Goal: Task Accomplishment & Management: Complete application form

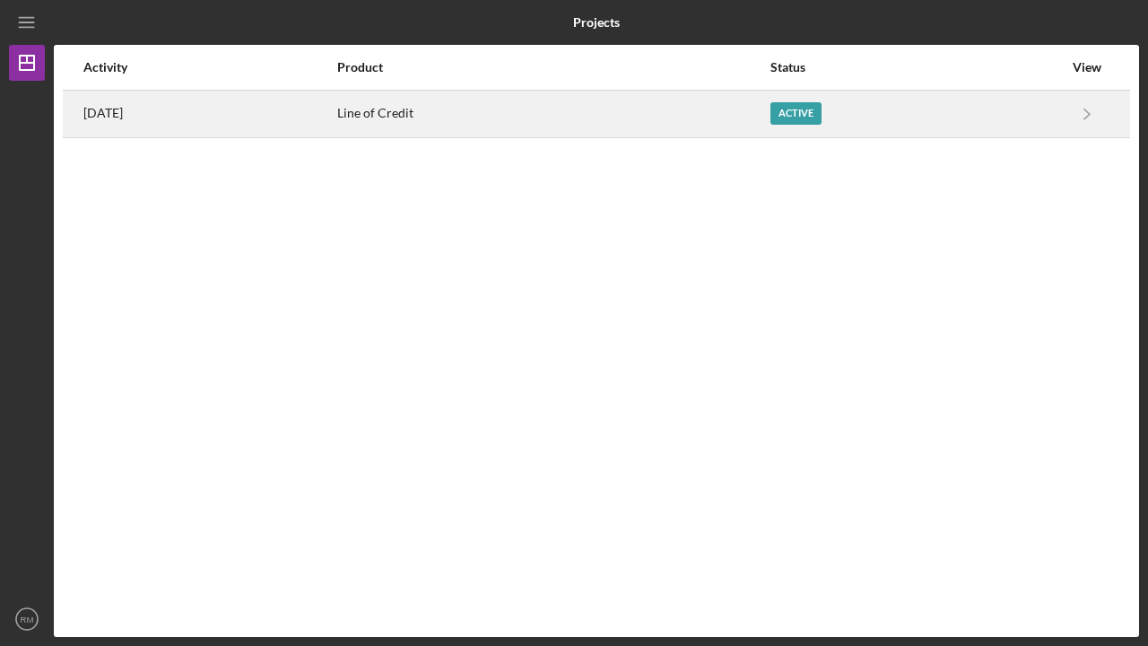
click at [803, 110] on div "Active" at bounding box center [796, 113] width 51 height 22
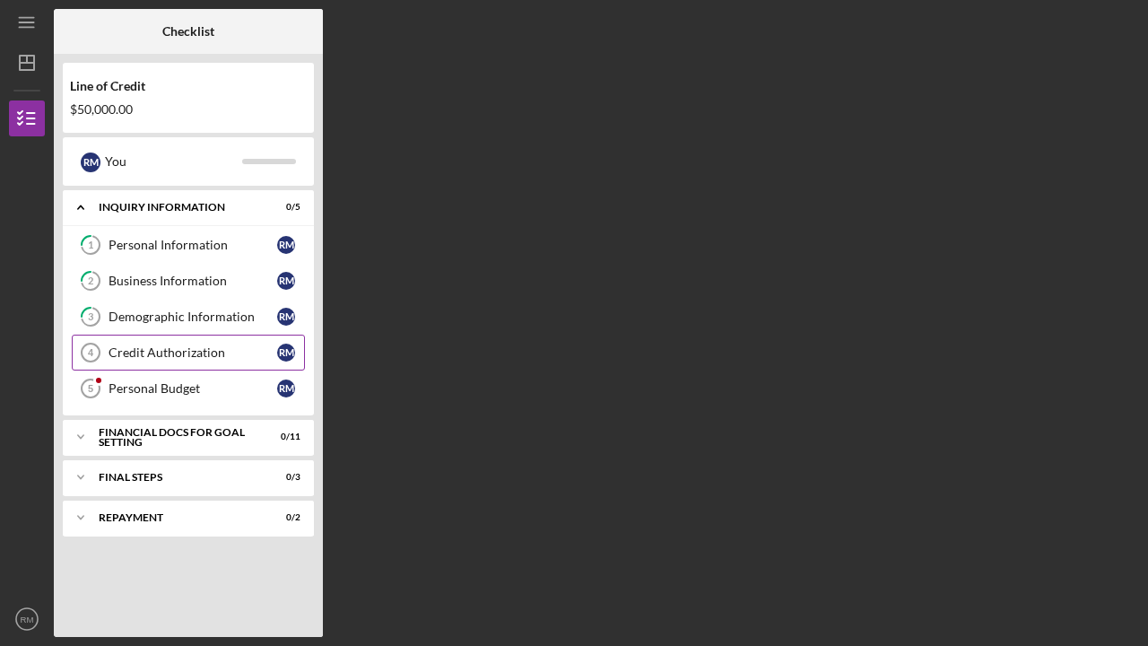
click at [168, 354] on div "Credit Authorization" at bounding box center [193, 352] width 169 height 14
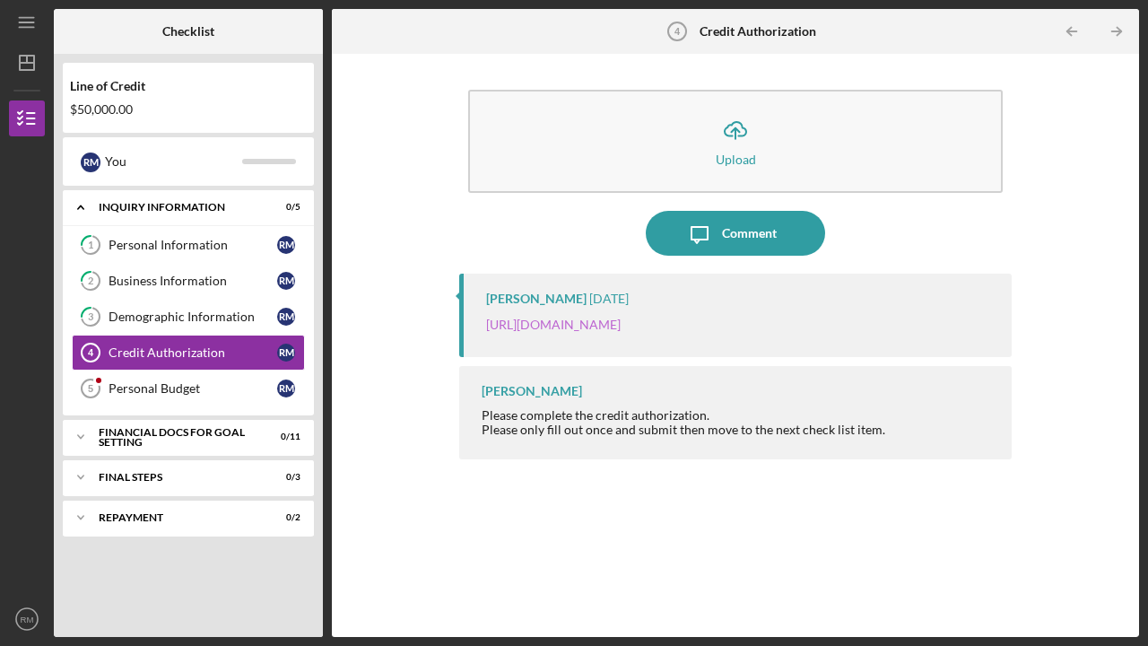
click at [621, 324] on link "[URL][DOMAIN_NAME]" at bounding box center [553, 324] width 135 height 15
click at [153, 386] on div "Personal Budget" at bounding box center [193, 388] width 169 height 14
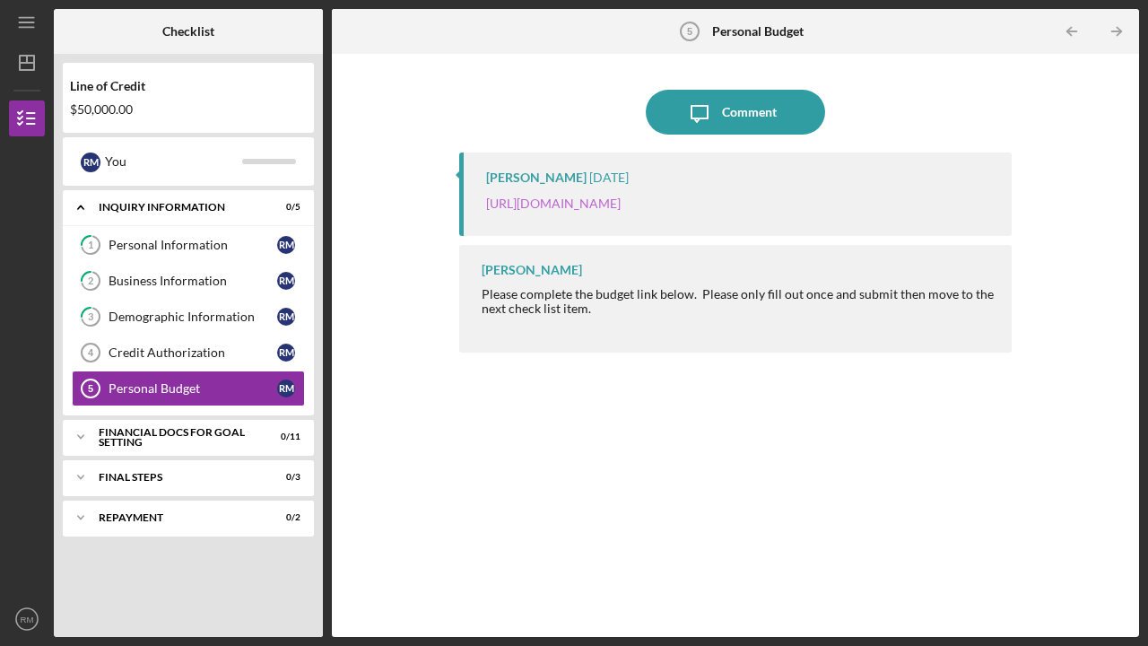
click at [621, 205] on link "[URL][DOMAIN_NAME]" at bounding box center [553, 203] width 135 height 15
click at [155, 317] on div "Demographic Information" at bounding box center [193, 316] width 169 height 14
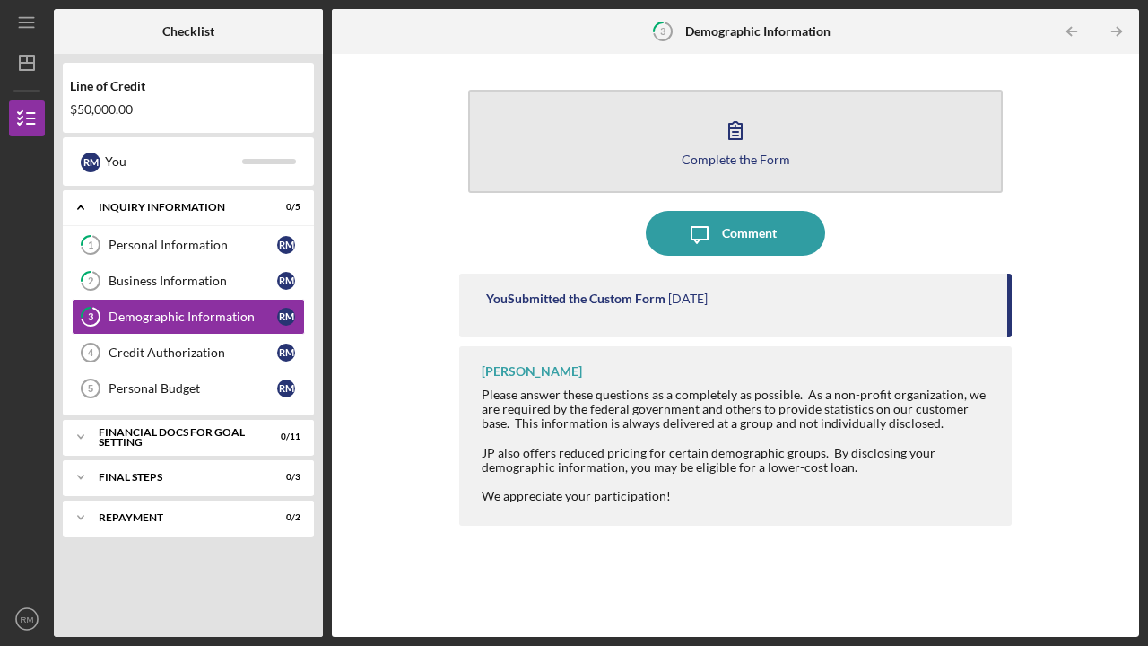
click at [710, 155] on div "Complete the Form" at bounding box center [736, 158] width 109 height 13
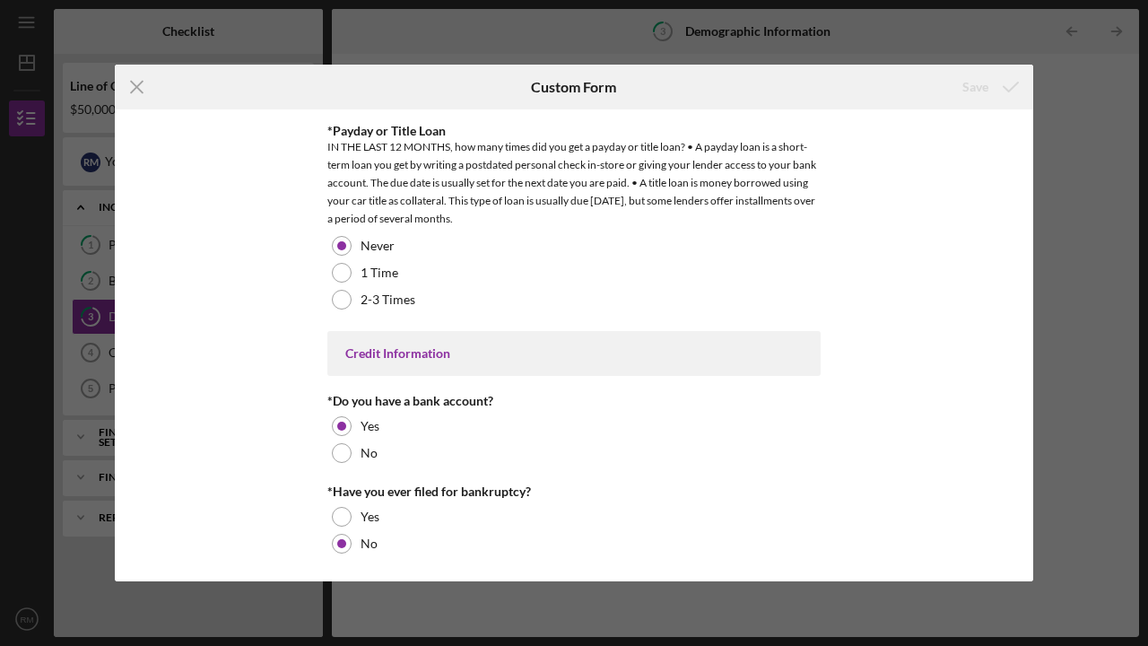
scroll to position [3628, 0]
click at [139, 86] on icon "Icon/Menu Close" at bounding box center [137, 87] width 45 height 45
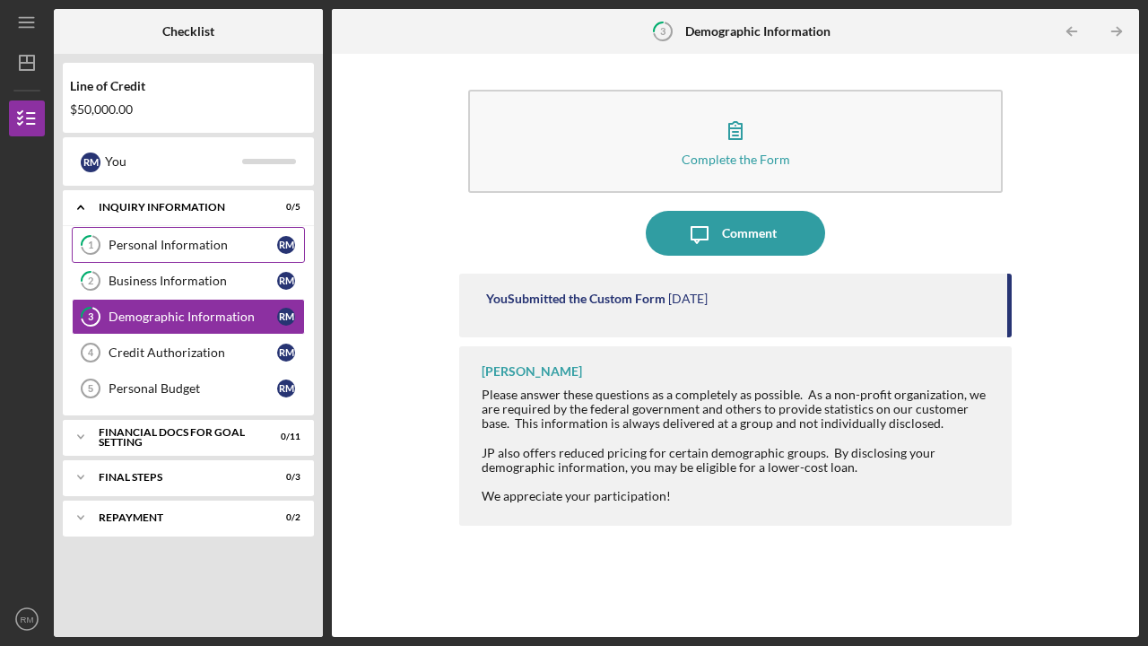
click at [174, 240] on div "Personal Information" at bounding box center [193, 245] width 169 height 14
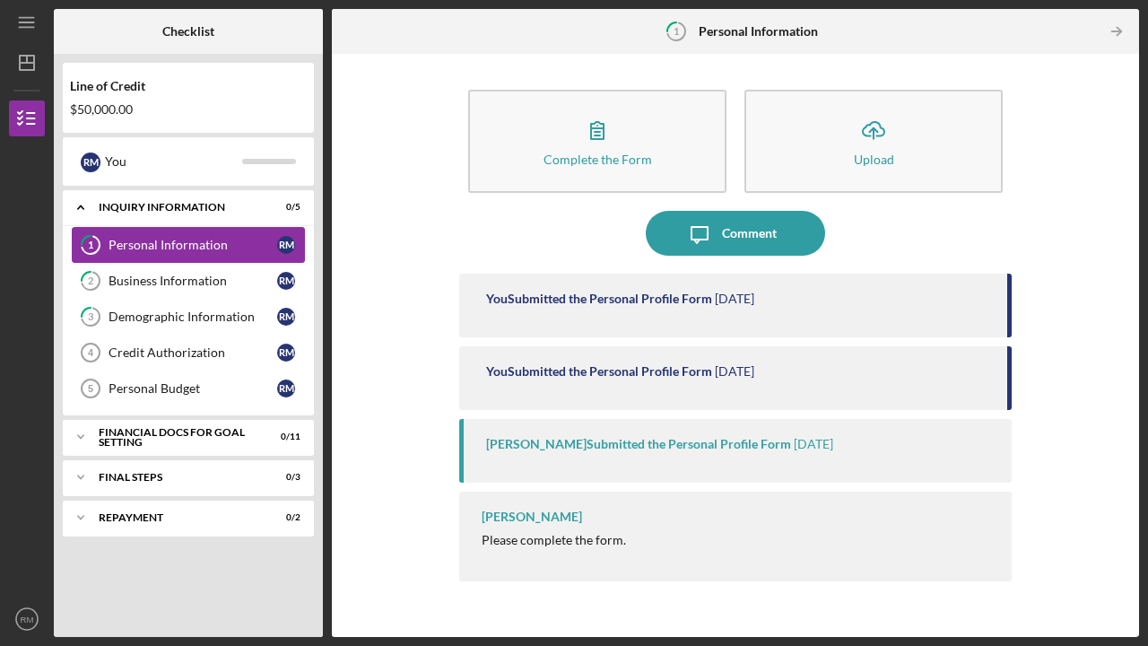
click at [174, 240] on div "Personal Information" at bounding box center [193, 245] width 169 height 14
click at [164, 285] on div "Business Information" at bounding box center [193, 281] width 169 height 14
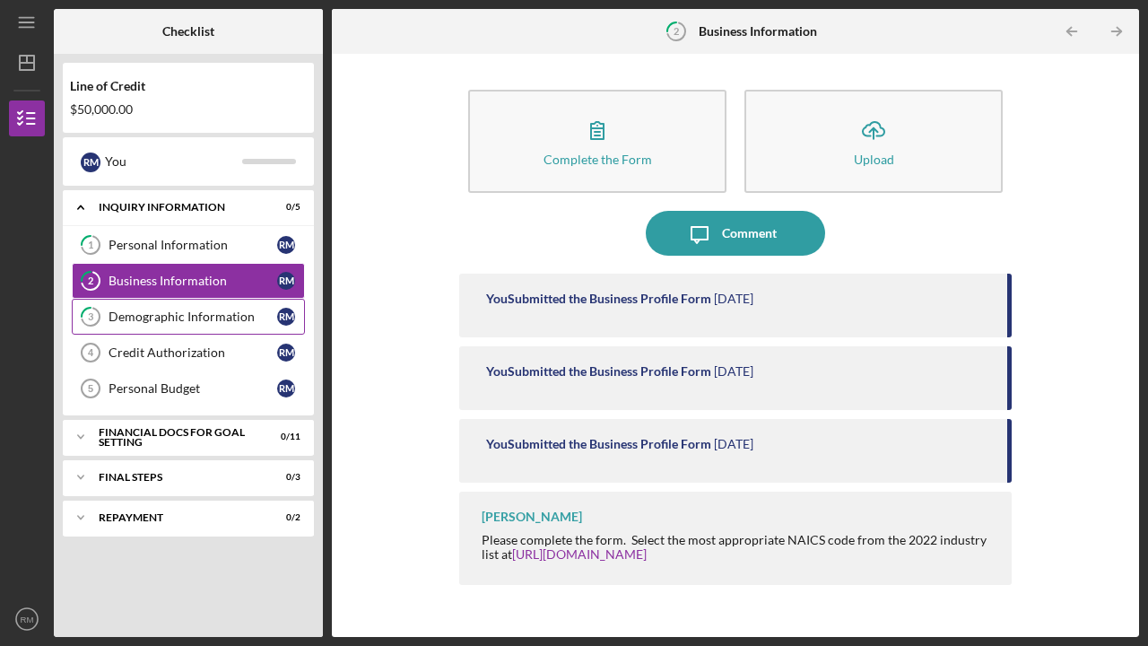
click at [161, 318] on div "Demographic Information" at bounding box center [193, 316] width 169 height 14
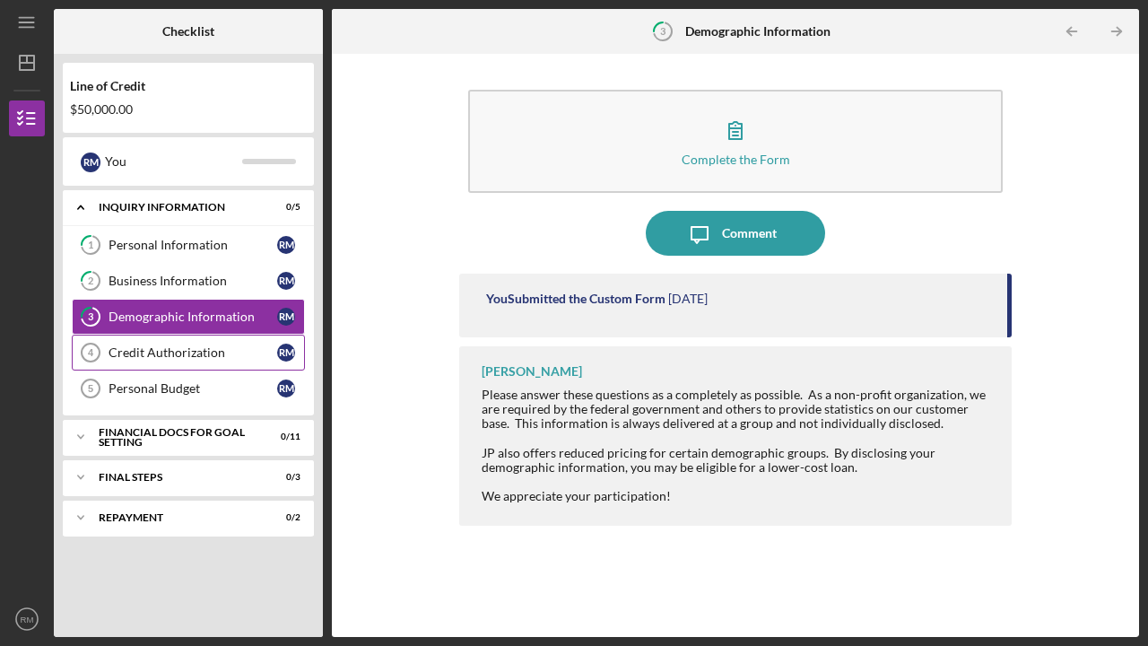
click at [152, 353] on div "Credit Authorization" at bounding box center [193, 352] width 169 height 14
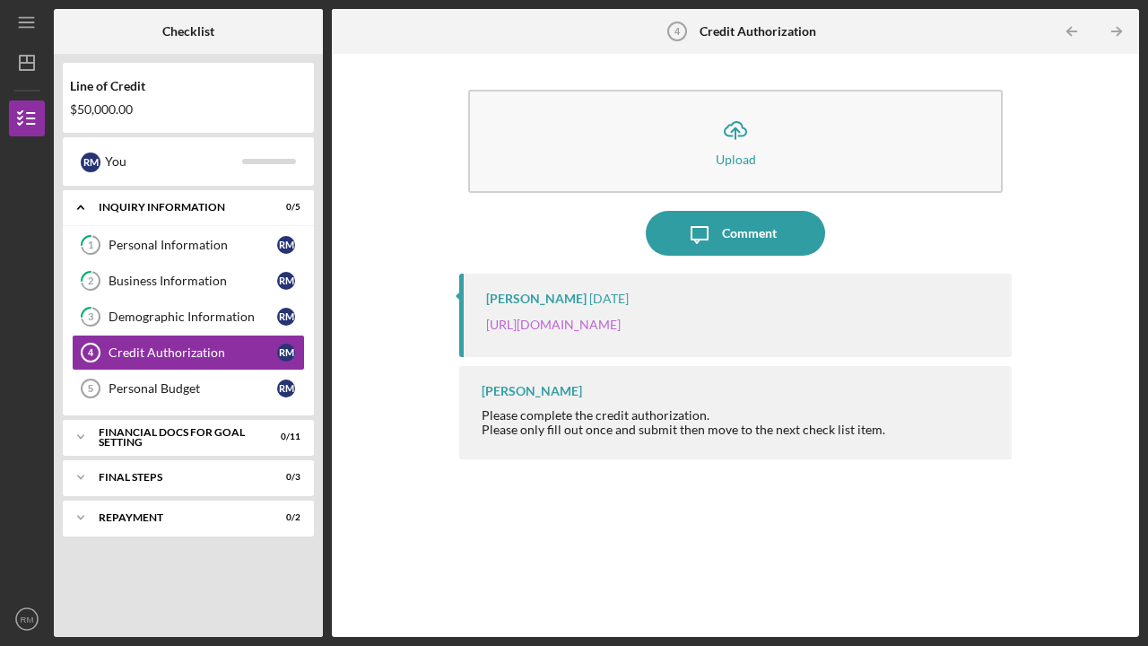
click at [603, 324] on link "[URL][DOMAIN_NAME]" at bounding box center [553, 324] width 135 height 15
click at [152, 387] on div "Personal Budget" at bounding box center [193, 388] width 169 height 14
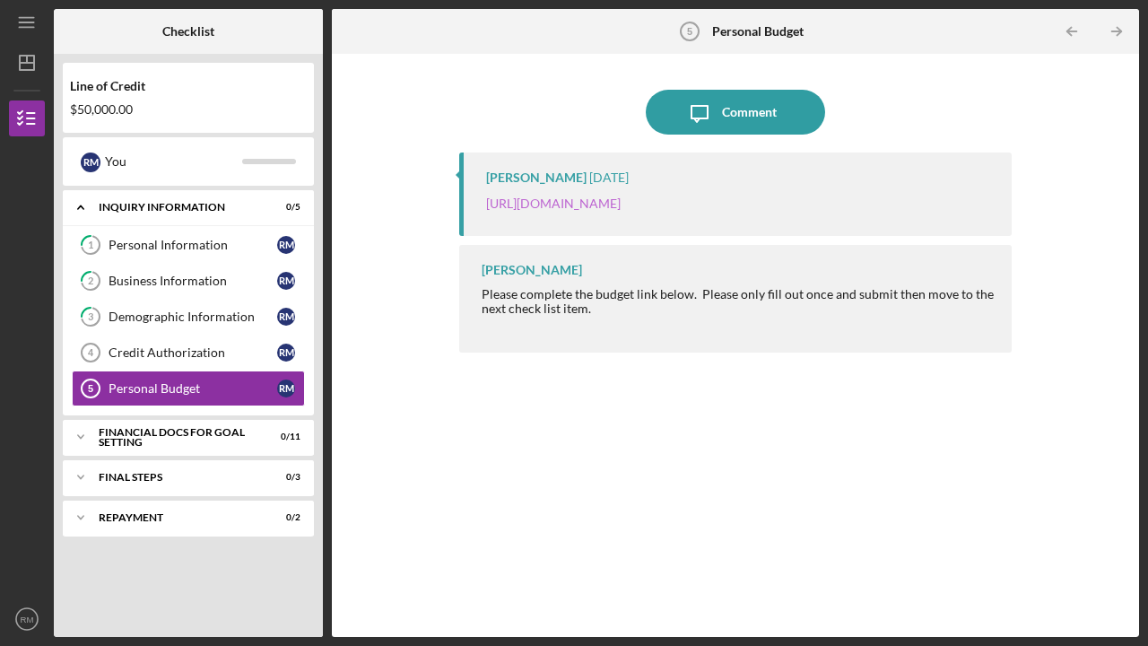
click at [580, 202] on link "[URL][DOMAIN_NAME]" at bounding box center [553, 203] width 135 height 15
